Goal: Check status

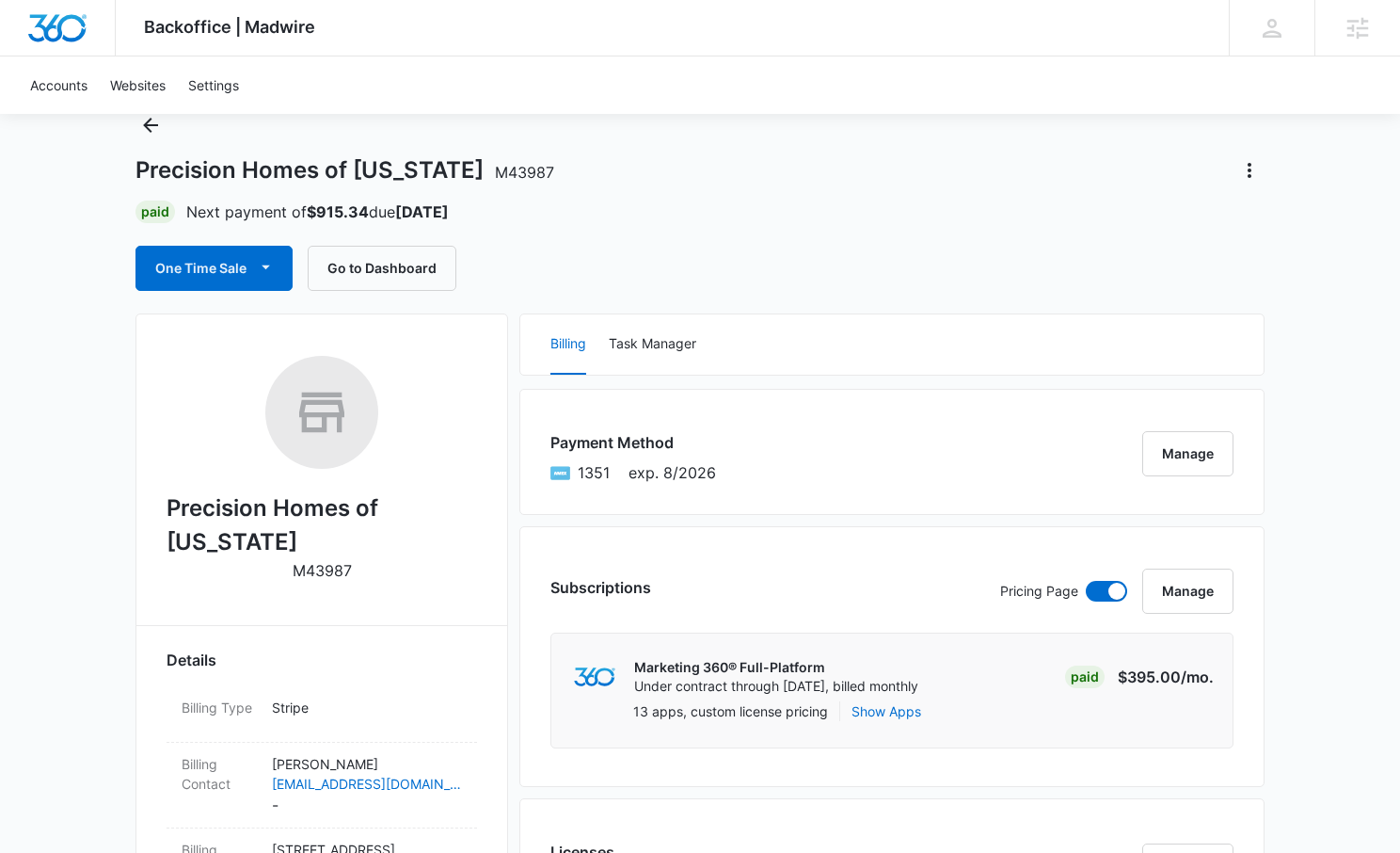
scroll to position [57, 0]
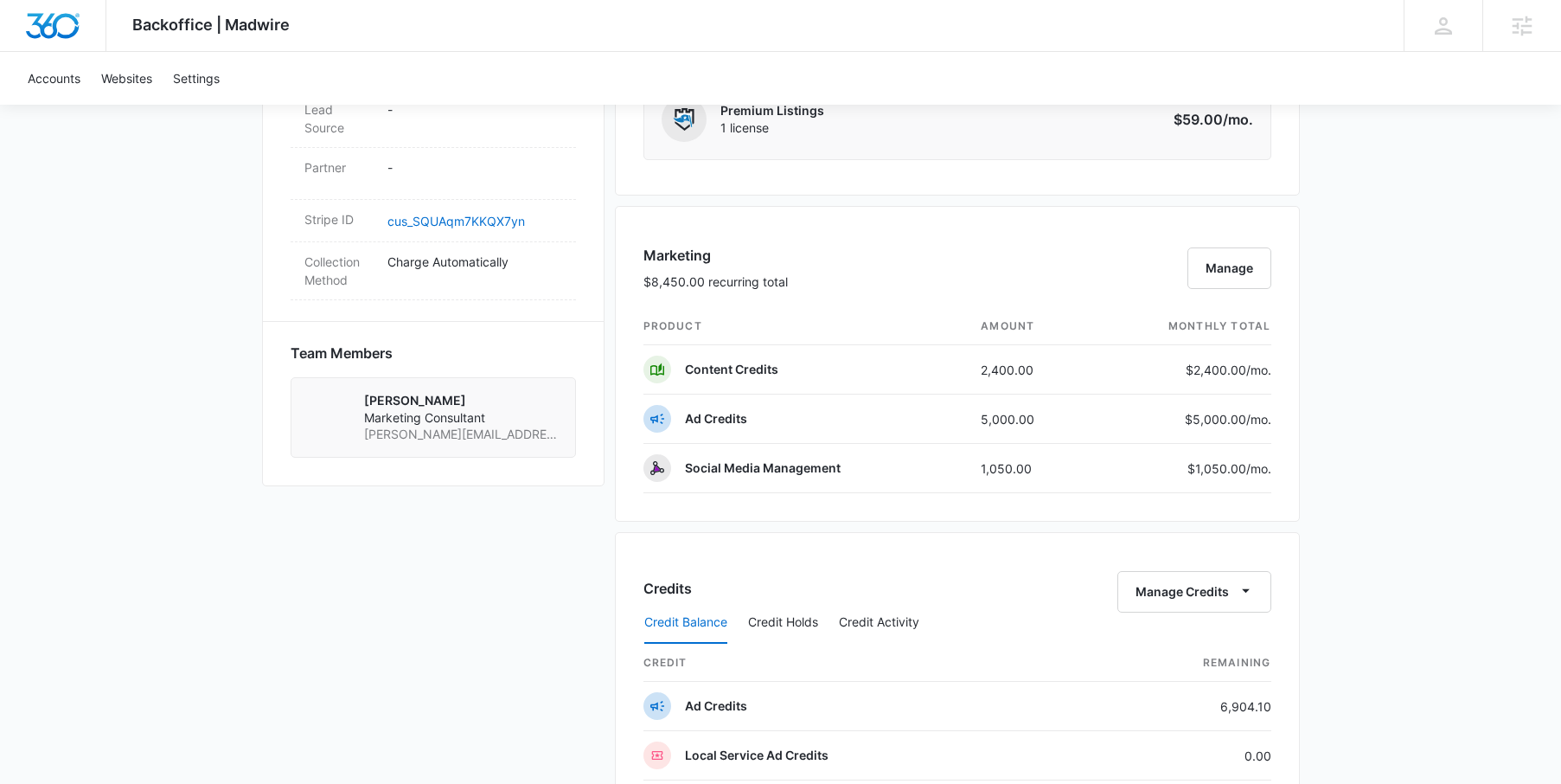
scroll to position [1290, 0]
